Goal: Task Accomplishment & Management: Manage account settings

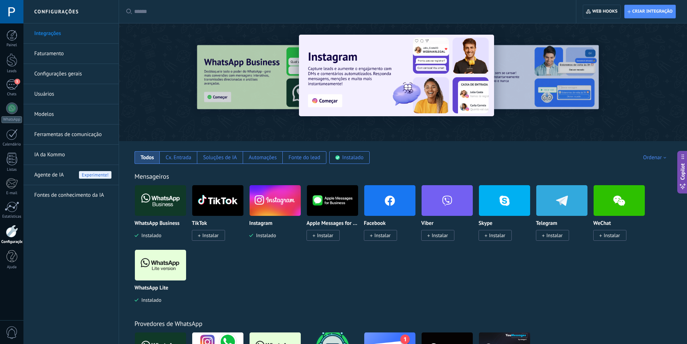
click at [166, 259] on img at bounding box center [160, 264] width 51 height 35
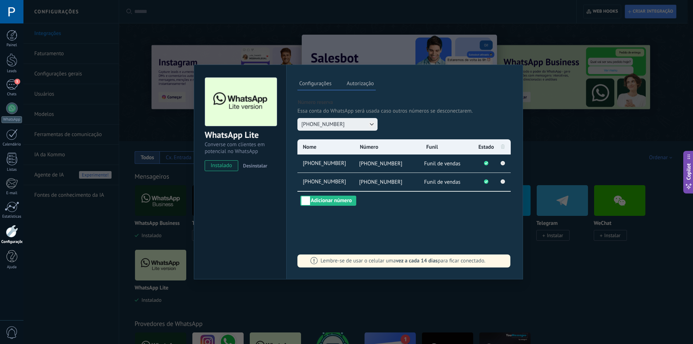
click at [371, 123] on icon at bounding box center [372, 124] width 6 height 6
click at [404, 123] on div "[PHONE_NUMBER] [PHONE_NUMBER]" at bounding box center [404, 124] width 214 height 13
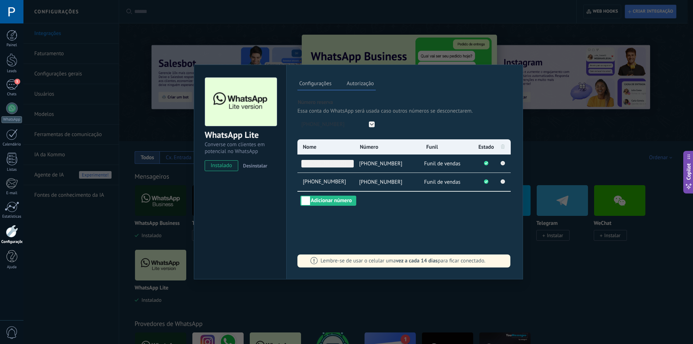
click at [337, 164] on span "[PHONE_NUMBER]" at bounding box center [327, 164] width 52 height 8
click at [387, 206] on div "**********" at bounding box center [404, 172] width 237 height 215
click at [335, 179] on span "[PHONE_NUMBER]" at bounding box center [327, 182] width 52 height 8
click at [395, 213] on div "Configurações Autorização Esta aba registra os usuários que permitiram acesso à…" at bounding box center [404, 172] width 237 height 215
click at [448, 162] on span "Funil de vendas" at bounding box center [442, 163] width 36 height 7
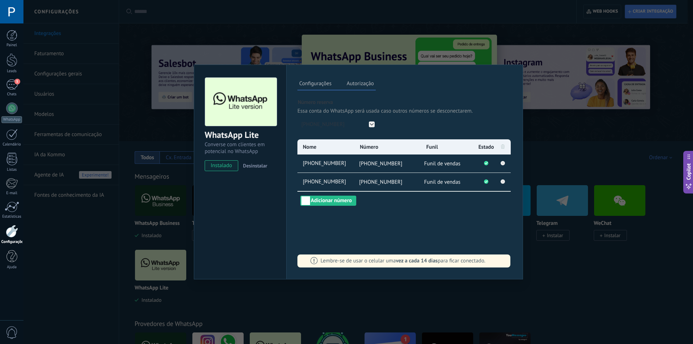
click at [448, 188] on li "Funil de vendas" at bounding box center [449, 182] width 56 height 18
click at [443, 161] on span "Funil de vendas" at bounding box center [442, 163] width 36 height 7
click at [434, 150] on span "Funil" at bounding box center [432, 147] width 12 height 7
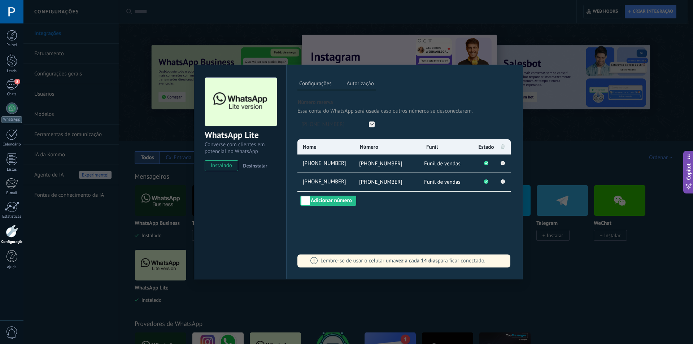
click at [352, 87] on label "Autorização" at bounding box center [359, 84] width 31 height 10
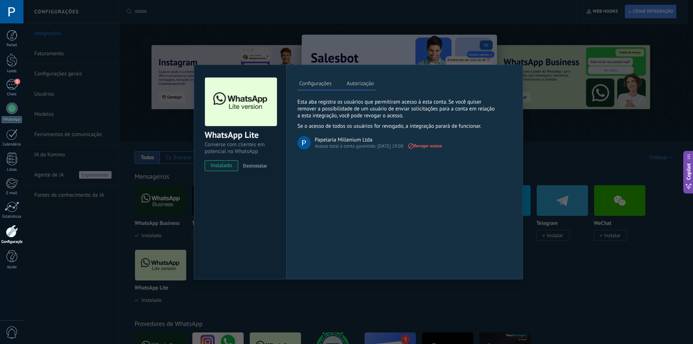
click at [322, 82] on label "Configurações" at bounding box center [315, 84] width 36 height 10
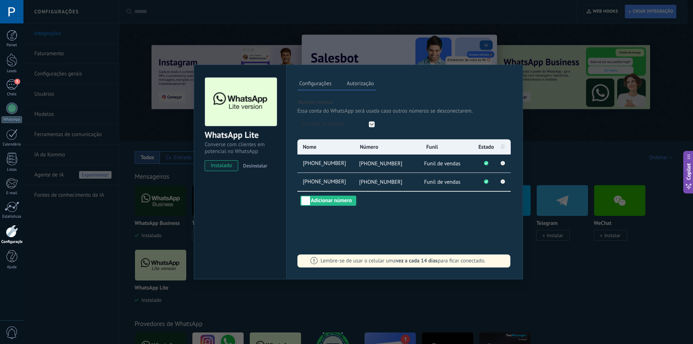
click at [563, 260] on div "WhatsApp Lite Converse com clientes em potencial no WhatsApp instalado Desinsta…" at bounding box center [357, 172] width 669 height 344
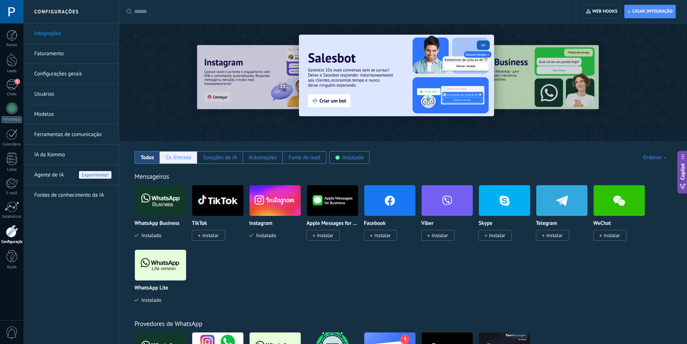
click at [183, 160] on div "Cx. Entrada" at bounding box center [179, 157] width 26 height 7
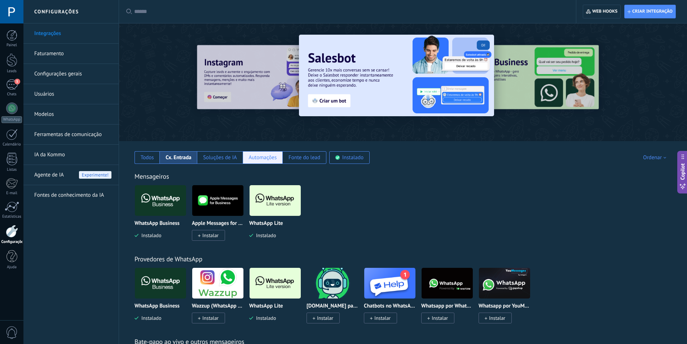
click at [266, 156] on div "Automações" at bounding box center [263, 157] width 28 height 7
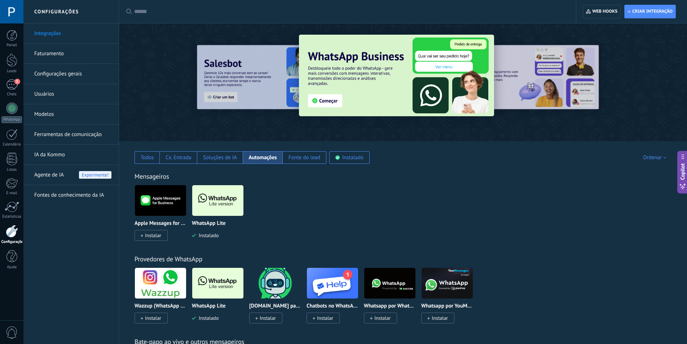
click at [233, 207] on img at bounding box center [217, 200] width 51 height 35
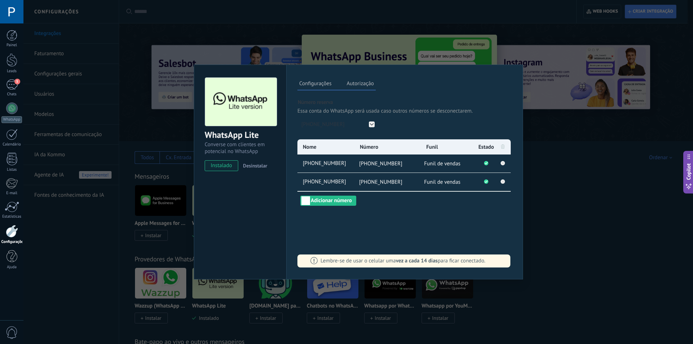
click at [321, 85] on label "Configurações" at bounding box center [315, 84] width 36 height 10
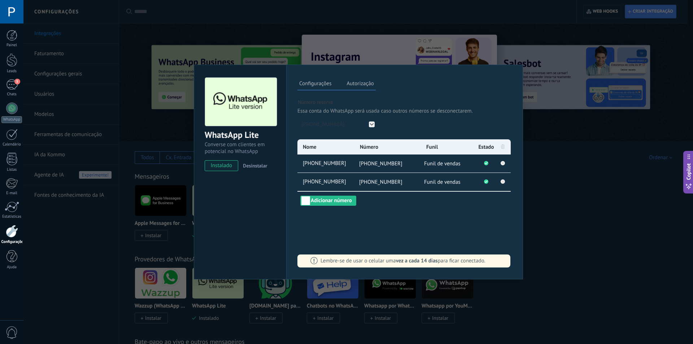
click at [561, 198] on div "WhatsApp Lite Converse com clientes em potencial no WhatsApp instalado Desinsta…" at bounding box center [357, 172] width 669 height 344
